Goal: Information Seeking & Learning: Learn about a topic

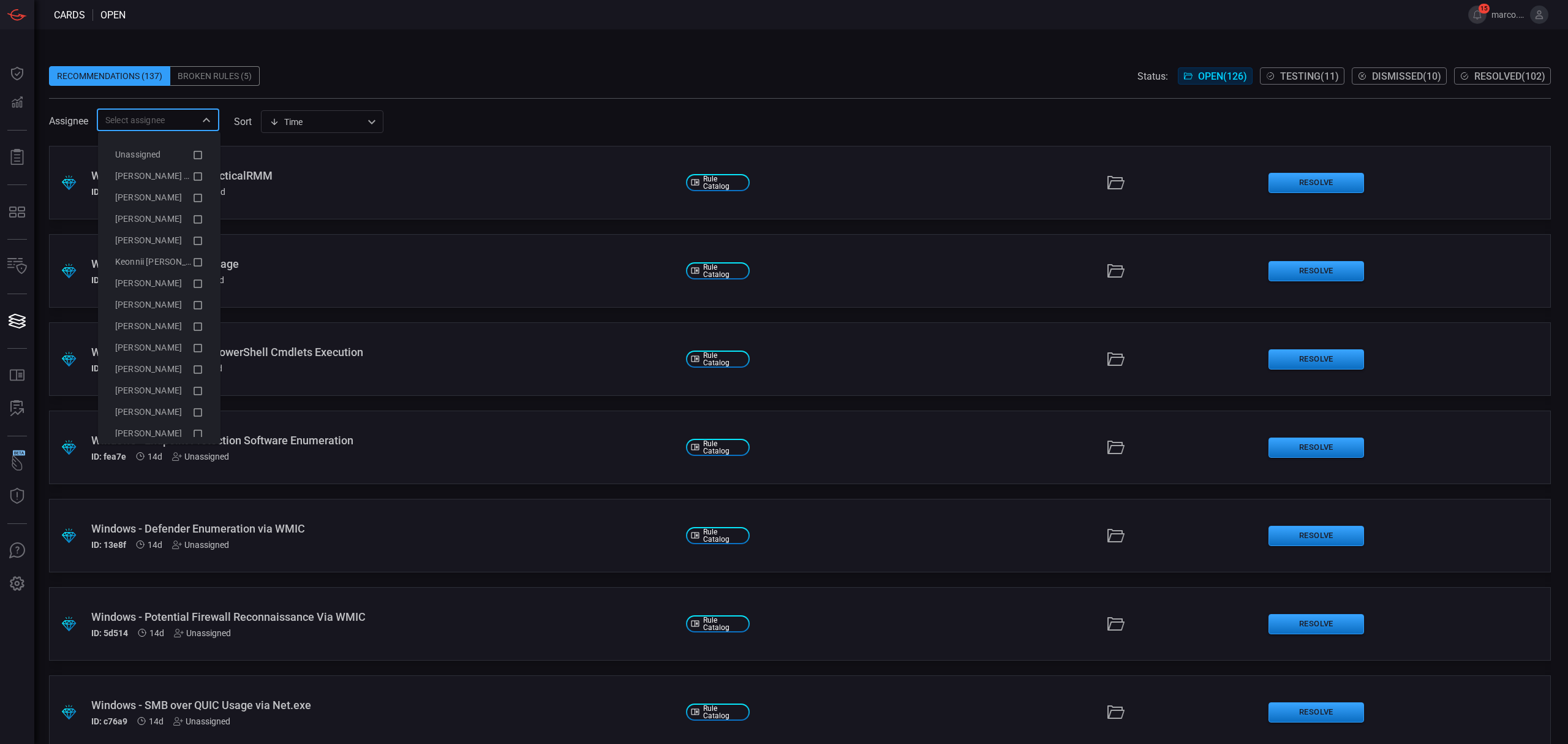
click at [186, 119] on input "text" at bounding box center [148, 120] width 95 height 15
click at [194, 174] on icon at bounding box center [198, 175] width 8 height 8
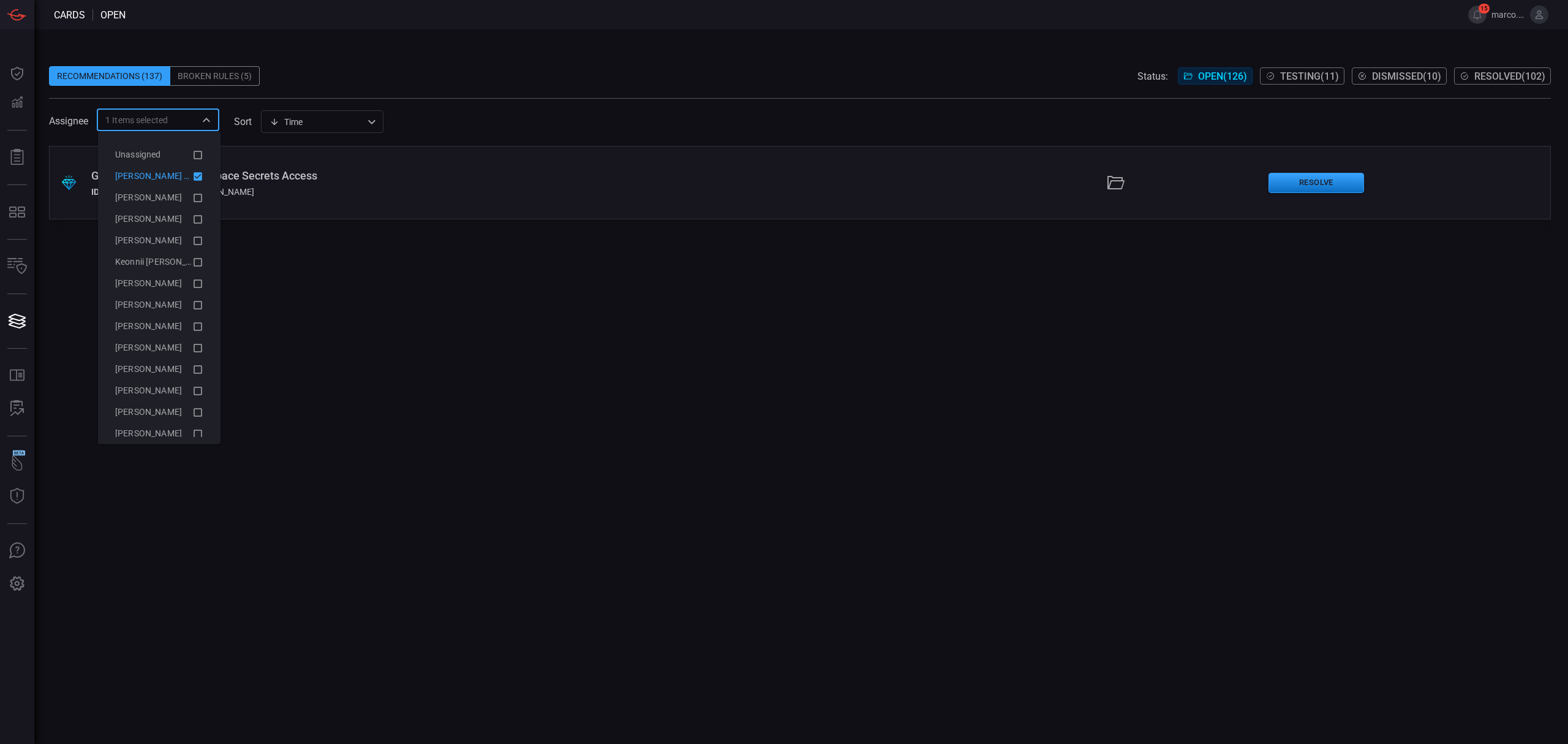
click at [407, 280] on div ".suggested_cards_icon{fill:url(#suggested_cards_icon);} GCP - Kubernetes Namesp…" at bounding box center [800, 445] width 1502 height 598
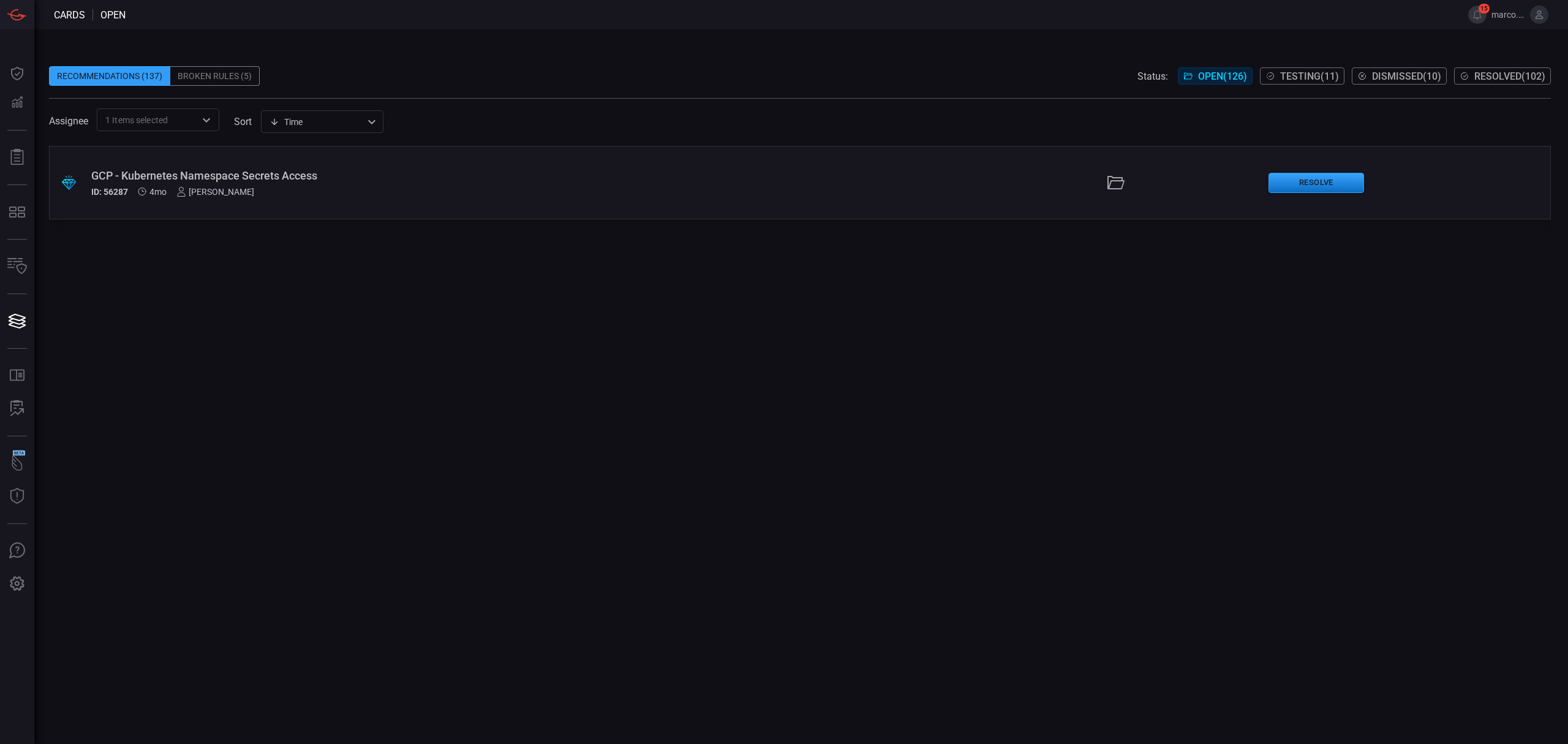
click at [300, 170] on div "GCP - Kubernetes Namespace Secrets Access" at bounding box center [383, 176] width 584 height 13
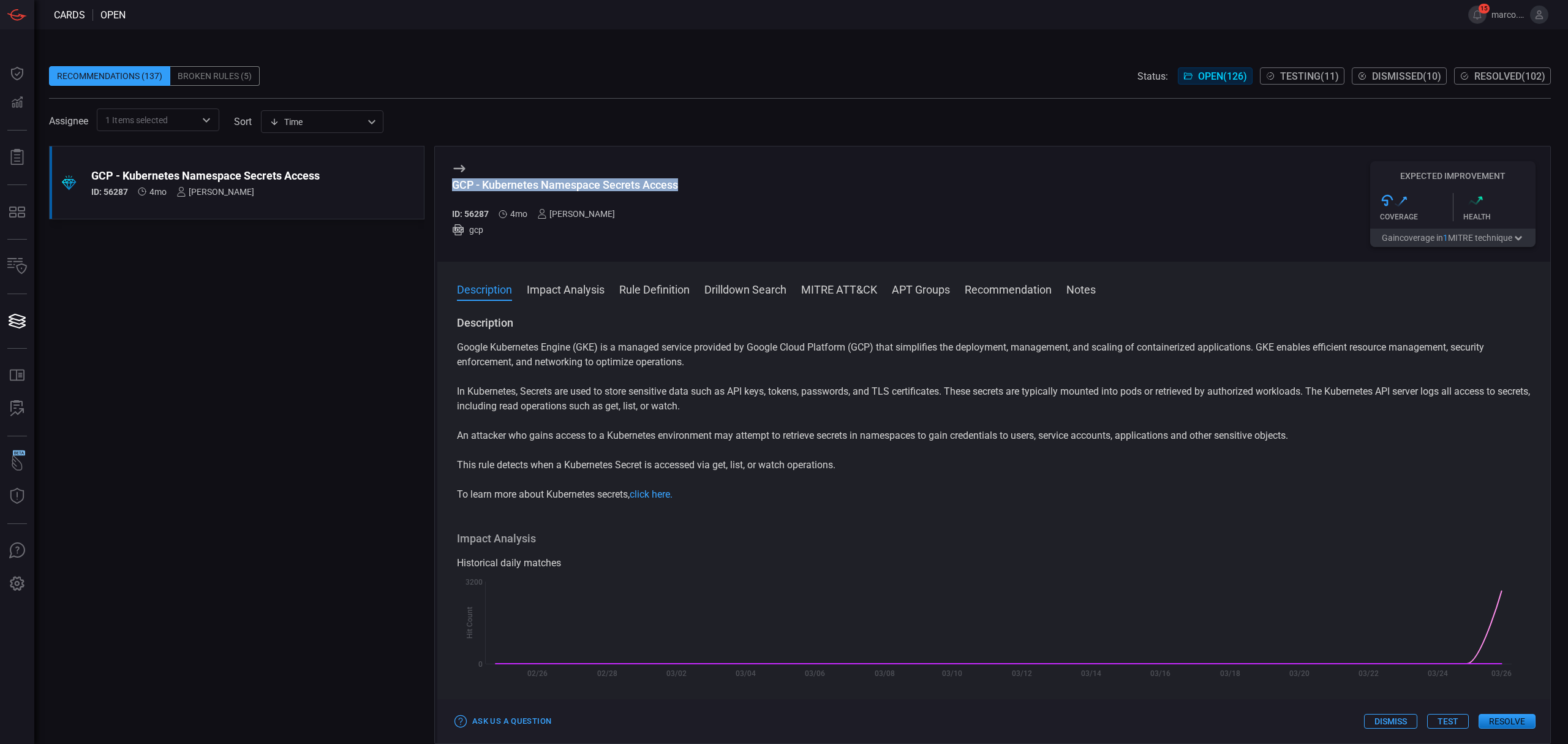
drag, startPoint x: 695, startPoint y: 185, endPoint x: 450, endPoint y: 186, distance: 245.0
click at [450, 186] on div "GCP - Kubernetes Namespace Secrets Access ID: 56287 4mo [PERSON_NAME] gcp Expec…" at bounding box center [994, 204] width 1112 height 115
copy div "GCP - Kubernetes Namespace Secrets Access"
